Goal: Navigation & Orientation: Understand site structure

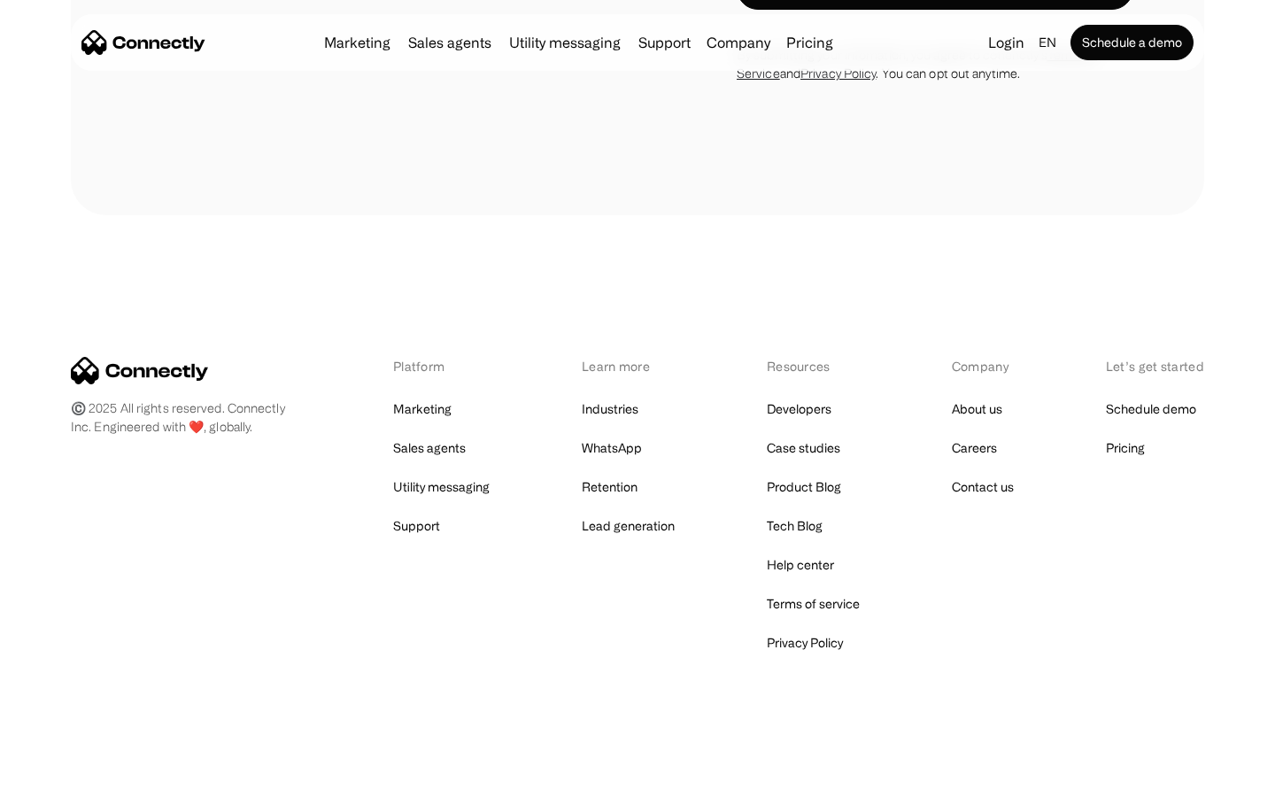
scroll to position [714, 0]
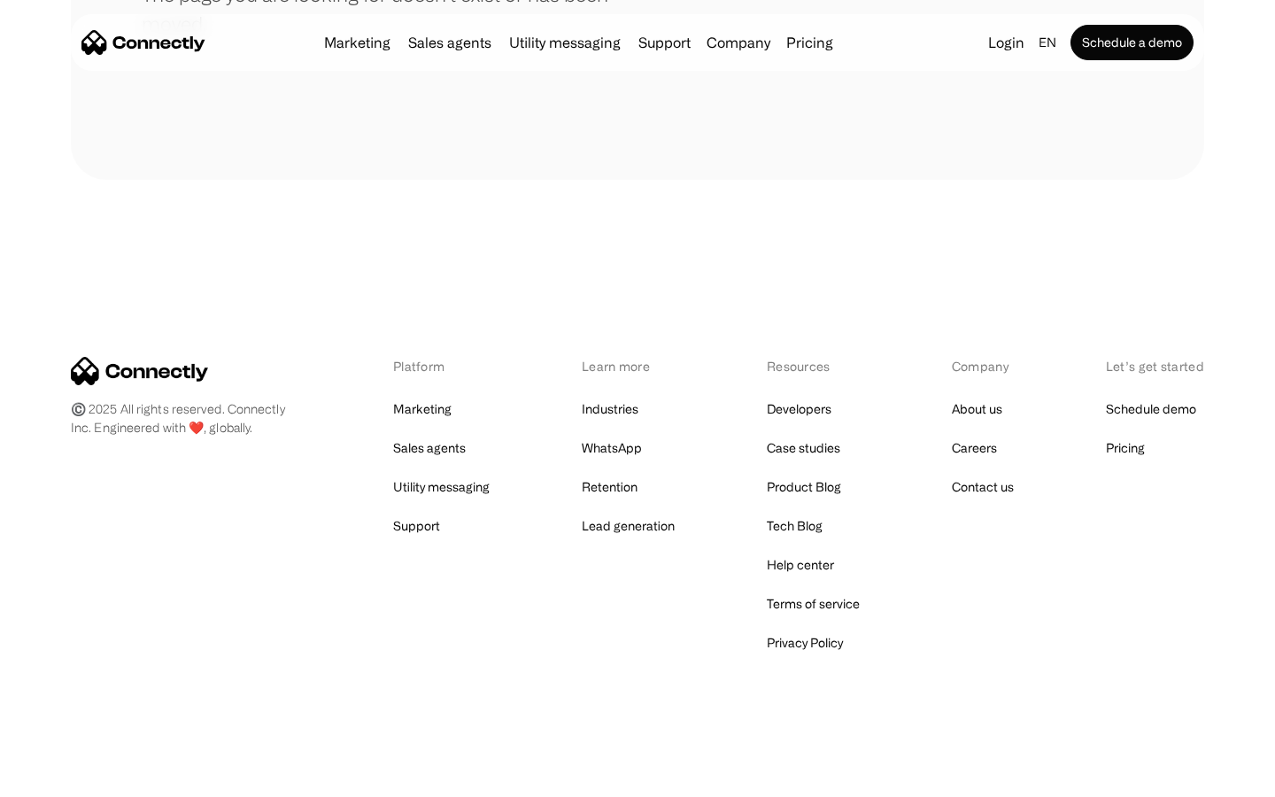
scroll to position [323, 0]
